Goal: Navigation & Orientation: Find specific page/section

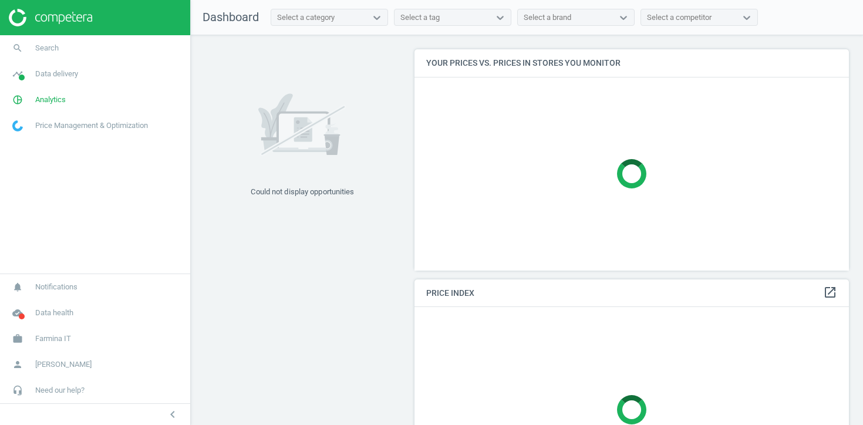
scroll to position [281, 435]
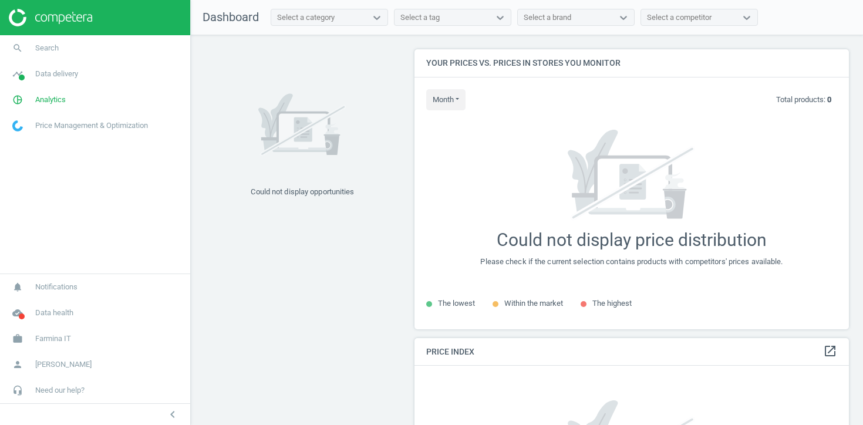
scroll to position [281, 435]
click at [38, 340] on span "Farmina IT" at bounding box center [53, 339] width 36 height 11
click at [58, 80] on link "timeline Data delivery" at bounding box center [95, 74] width 190 height 26
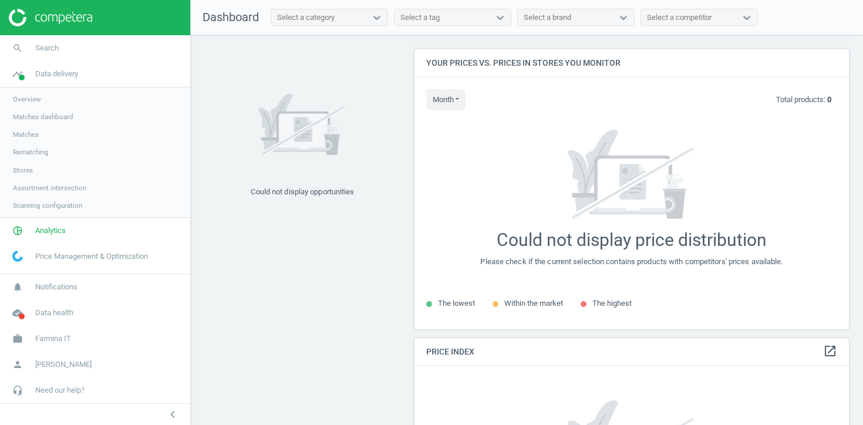
click at [28, 169] on span "Stores" at bounding box center [23, 170] width 20 height 9
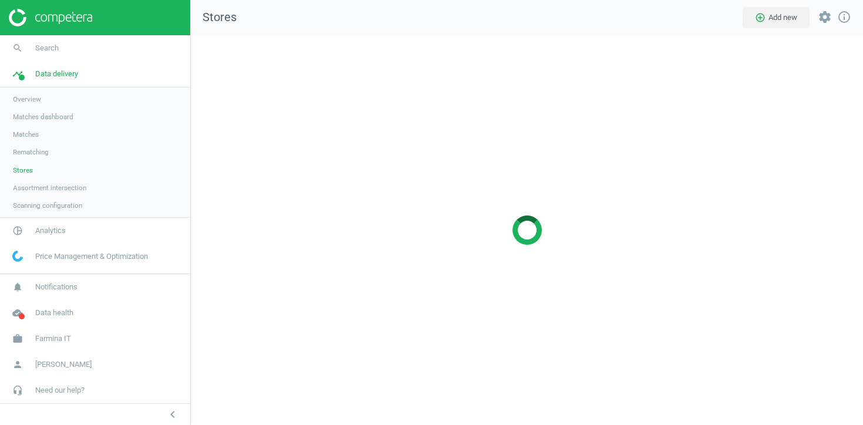
scroll to position [391, 673]
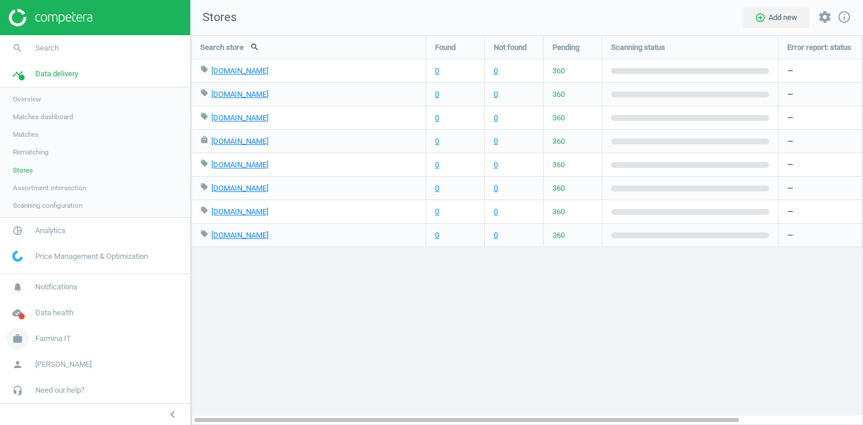
click at [46, 339] on span "Farmina IT" at bounding box center [53, 339] width 36 height 11
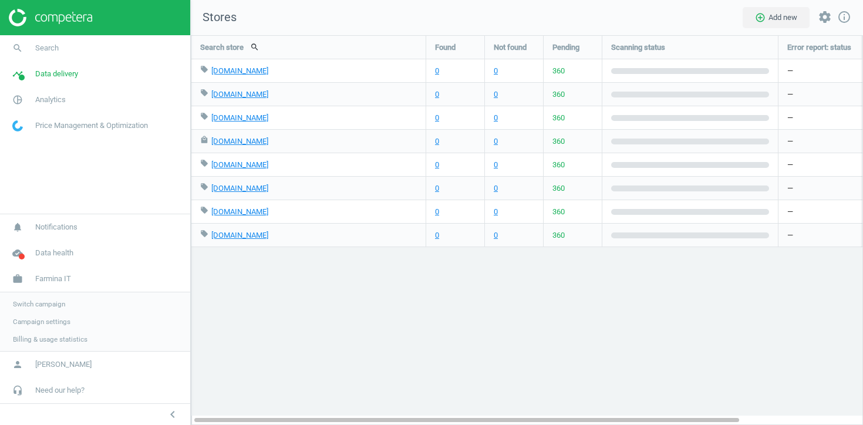
click at [45, 322] on span "Campaign settings" at bounding box center [42, 321] width 58 height 9
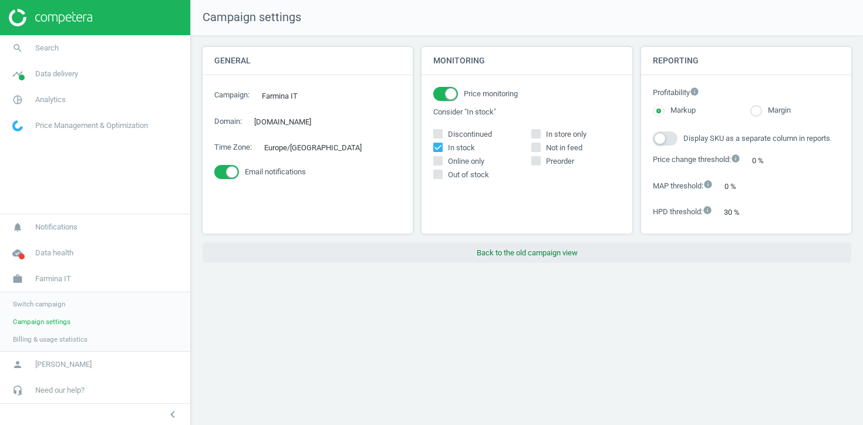
click at [491, 261] on button "Back to the old campaign view" at bounding box center [527, 253] width 649 height 21
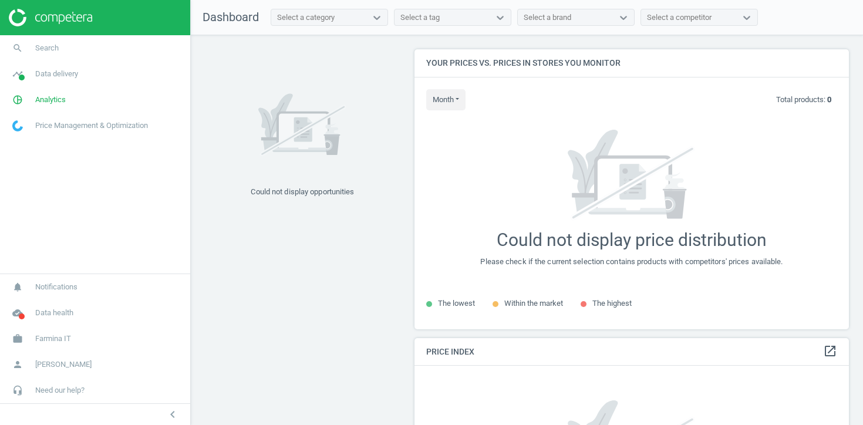
scroll to position [281, 435]
click at [54, 336] on span "Farmina IT" at bounding box center [53, 339] width 36 height 11
